Goal: Navigation & Orientation: Find specific page/section

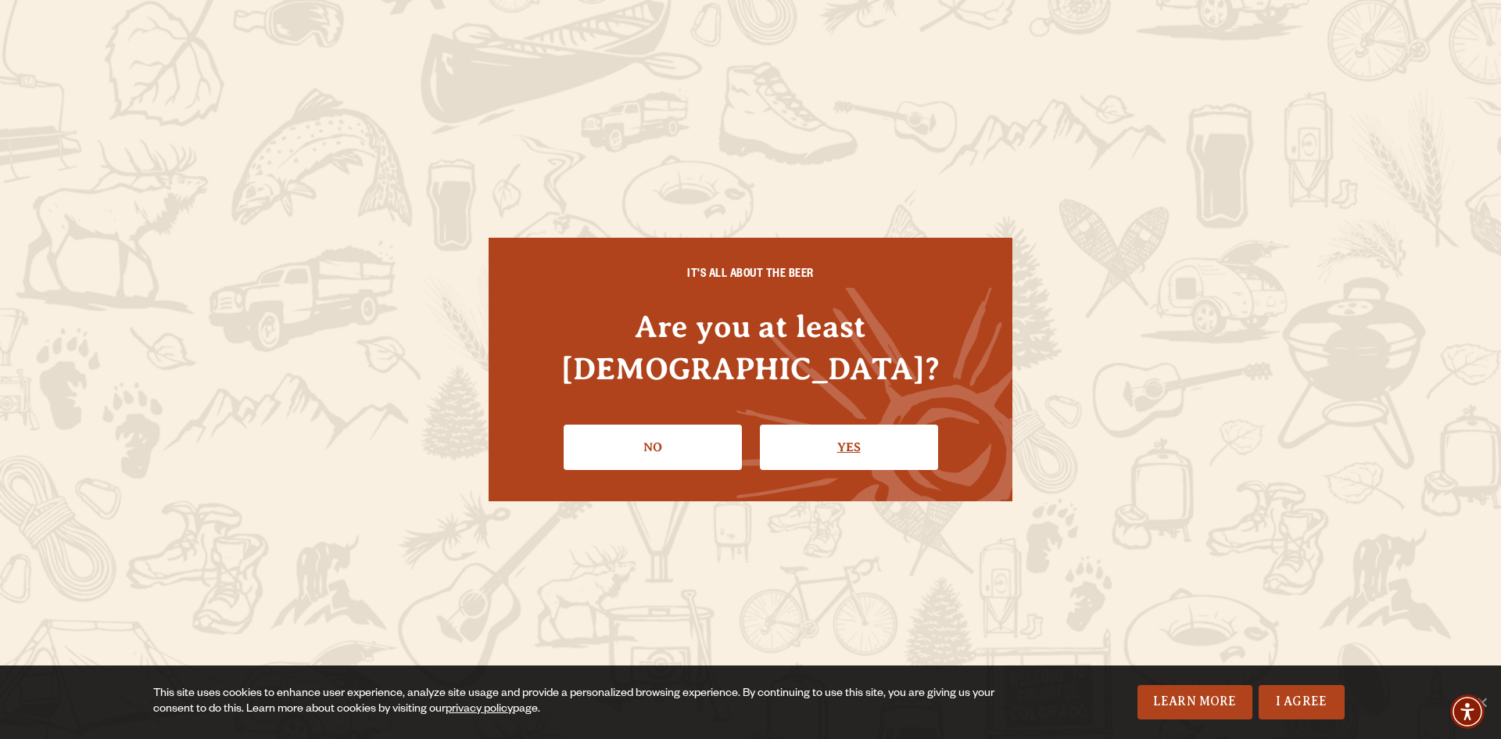
click at [790, 446] on link "Yes" at bounding box center [849, 446] width 178 height 45
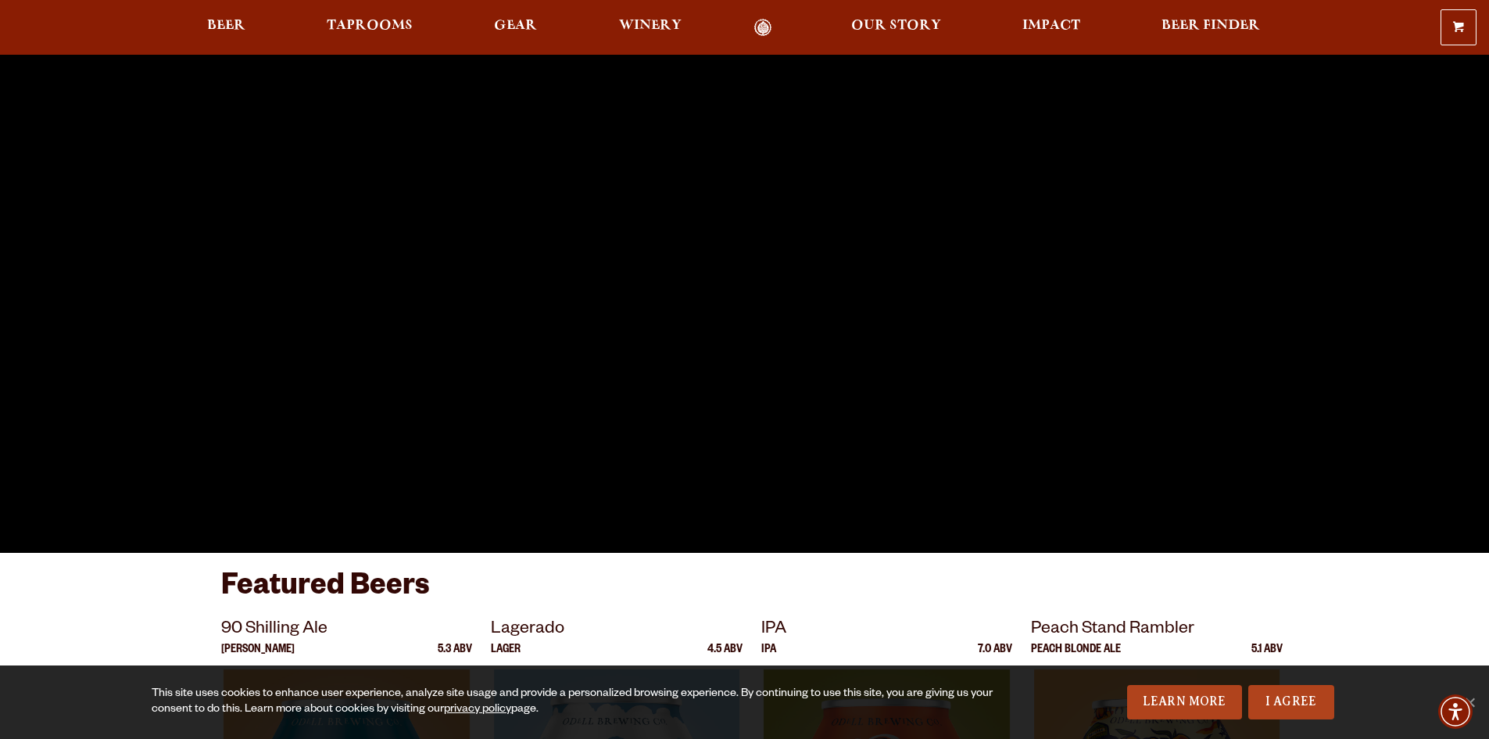
scroll to position [313, 0]
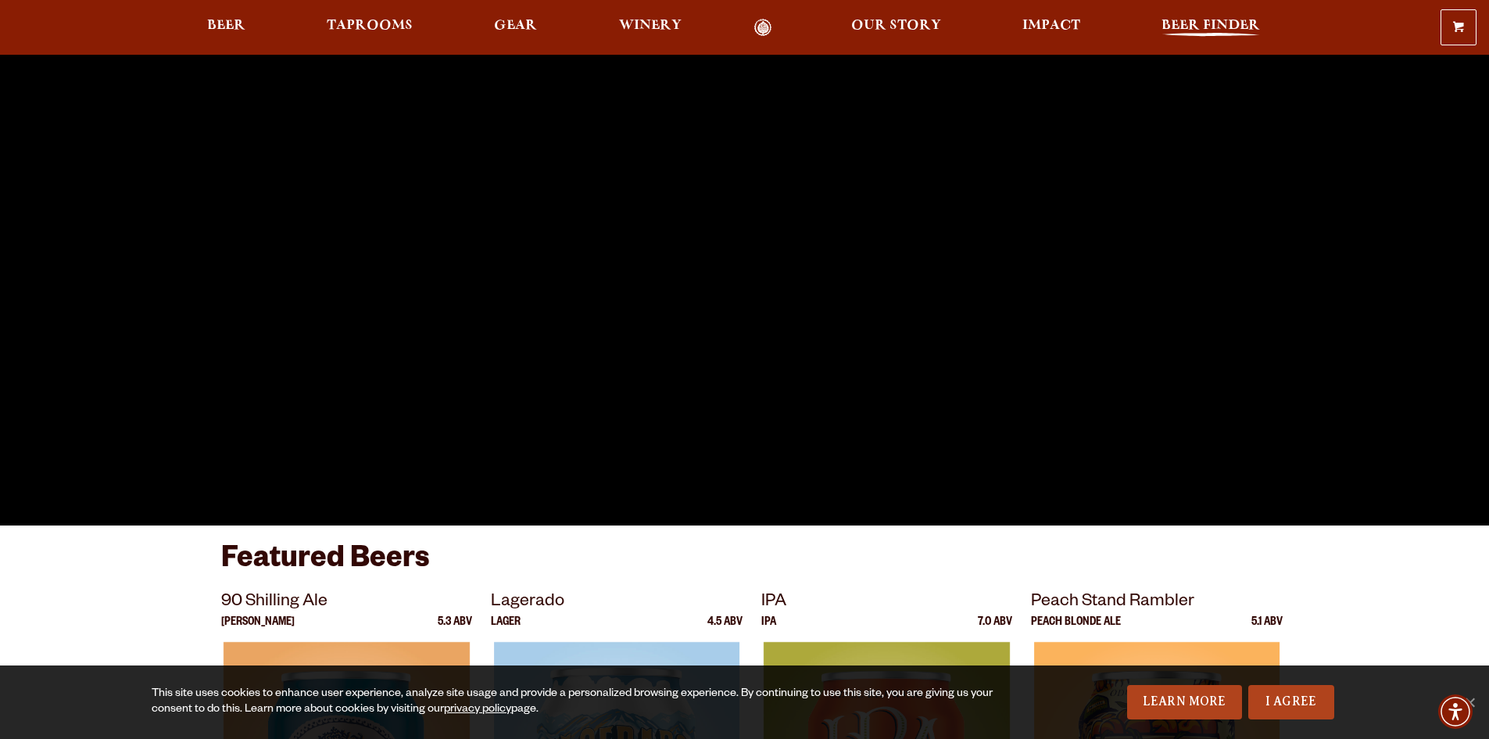
click at [1209, 27] on span "Beer Finder" at bounding box center [1210, 26] width 98 height 13
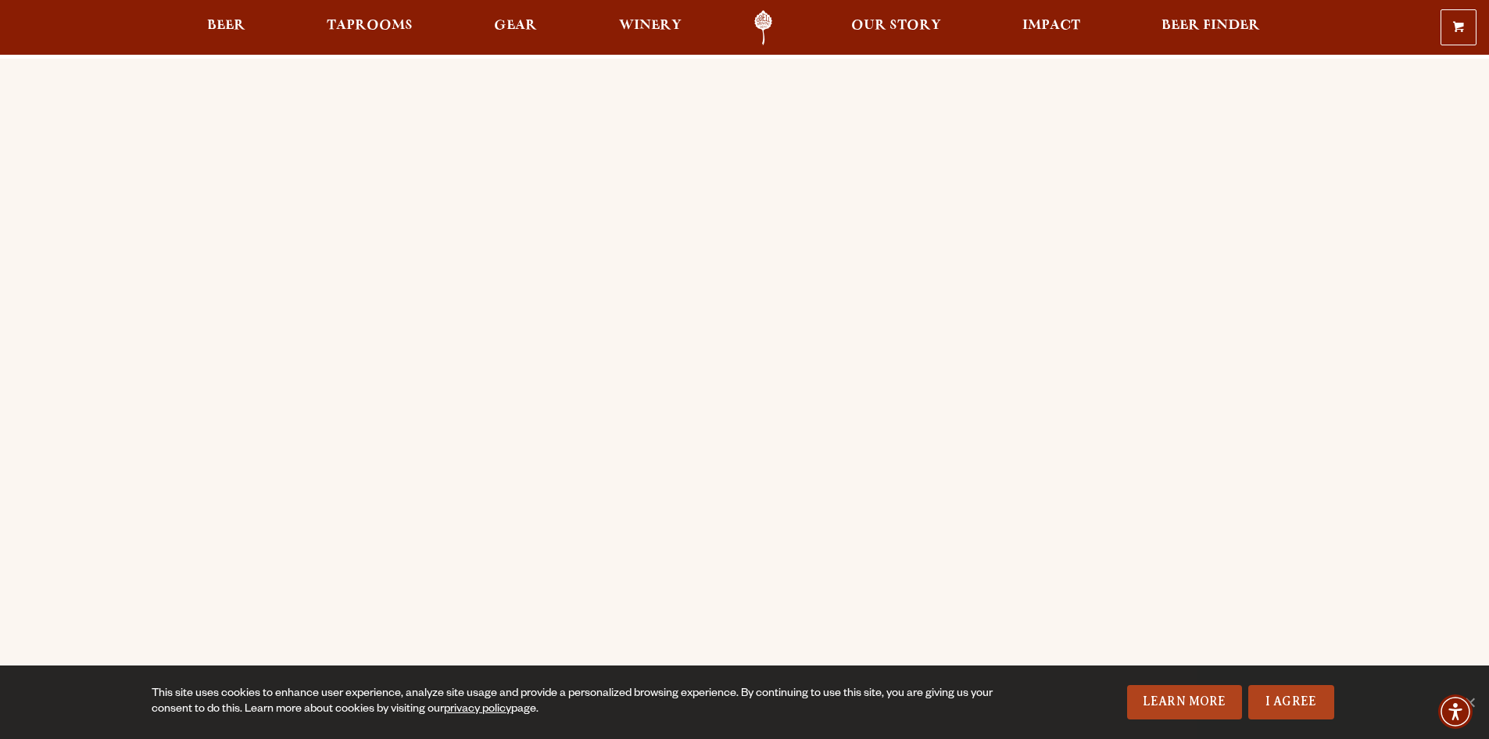
click at [160, 368] on div "Order Online Order Odell beer or OBC Wine online for delivery or pick-up from a…" at bounding box center [744, 619] width 1489 height 1121
click at [203, 28] on link "Beer" at bounding box center [226, 27] width 59 height 35
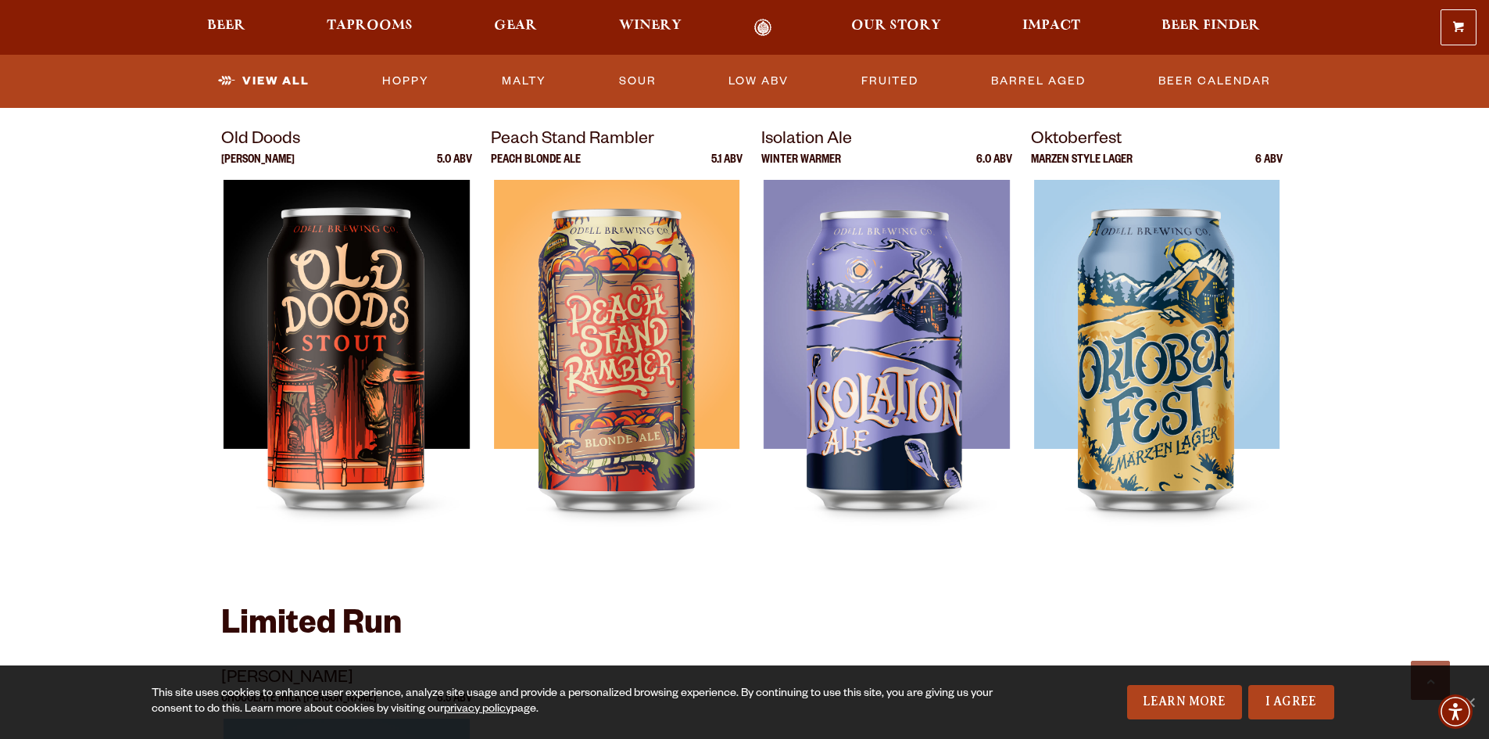
scroll to position [2188, 0]
